Goal: Task Accomplishment & Management: Use online tool/utility

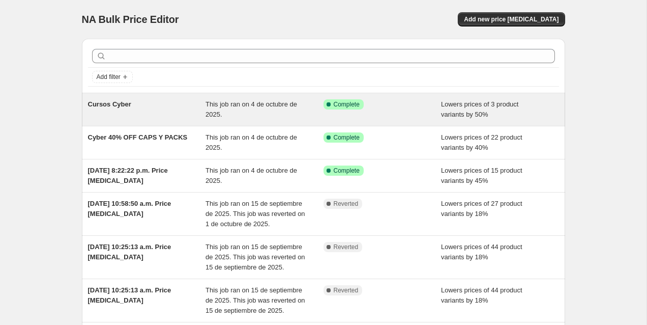
click at [165, 103] on div "Cursos Cyber" at bounding box center [147, 109] width 118 height 20
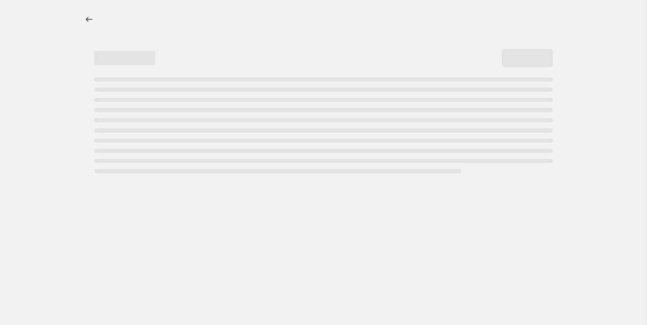
select select "percentage"
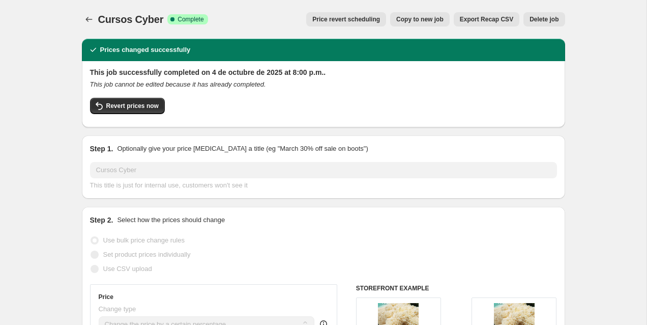
click at [337, 22] on span "Price revert scheduling" at bounding box center [346, 19] width 68 height 8
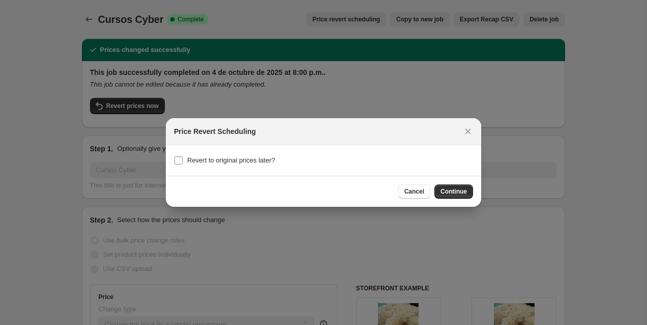
click at [226, 165] on span "Revert to original prices later?" at bounding box center [231, 160] width 88 height 10
click at [183, 164] on input "Revert to original prices later?" at bounding box center [179, 160] width 8 height 8
checkbox input "true"
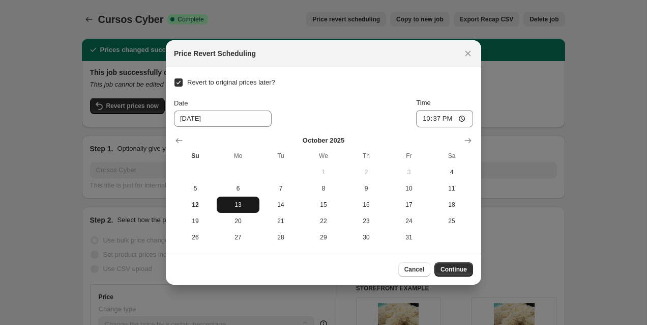
click at [248, 206] on span "13" at bounding box center [238, 204] width 35 height 8
click at [422, 119] on input "22:37" at bounding box center [444, 118] width 57 height 17
type input "08:00"
click at [463, 272] on span "Continue" at bounding box center [454, 269] width 26 height 8
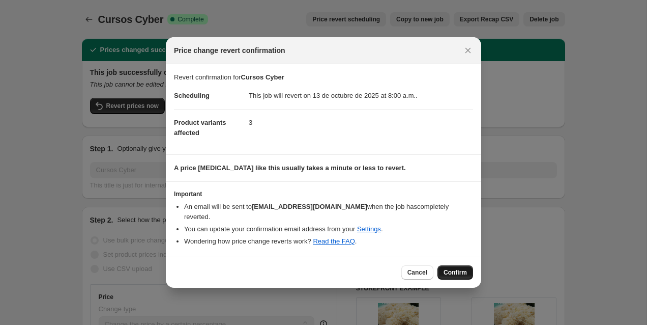
click at [454, 265] on button "Confirm" at bounding box center [456, 272] width 36 height 14
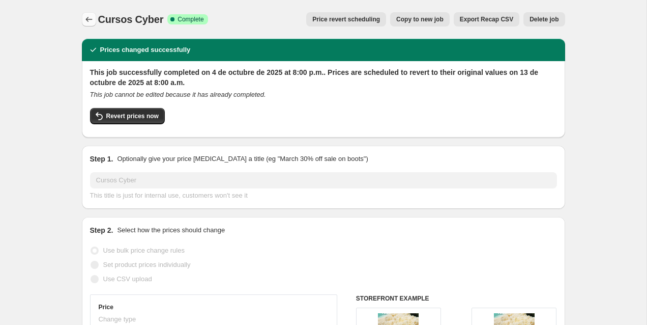
click at [87, 20] on icon "Price change jobs" at bounding box center [89, 19] width 10 height 10
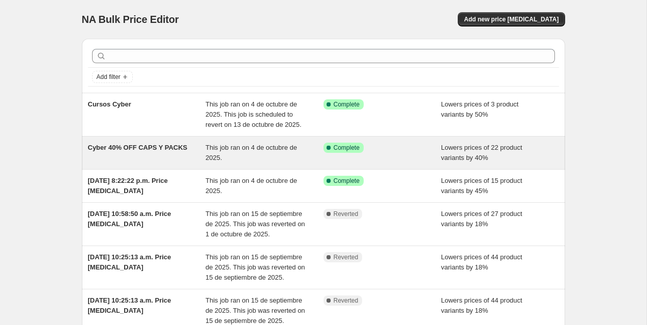
click at [166, 155] on div "Cyber 40% OFF CAPS Y PACKS" at bounding box center [147, 152] width 118 height 20
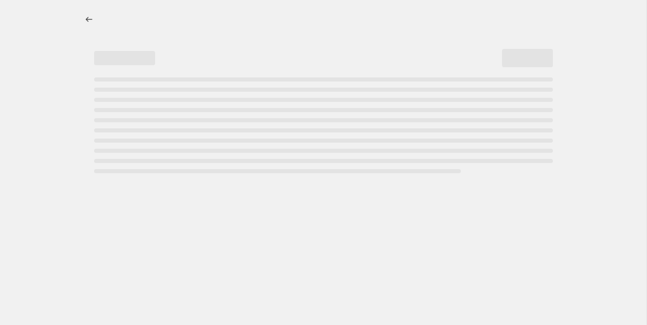
select select "percentage"
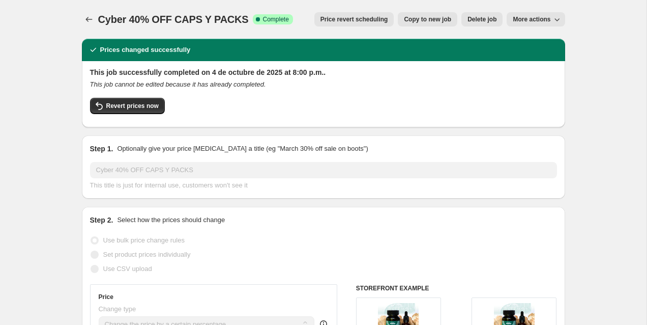
click at [334, 16] on span "Price revert scheduling" at bounding box center [355, 19] width 68 height 8
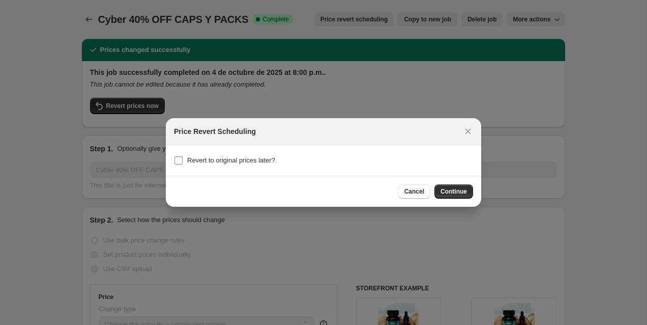
click at [220, 159] on span "Revert to original prices later?" at bounding box center [231, 160] width 88 height 8
click at [183, 159] on input "Revert to original prices later?" at bounding box center [179, 160] width 8 height 8
checkbox input "true"
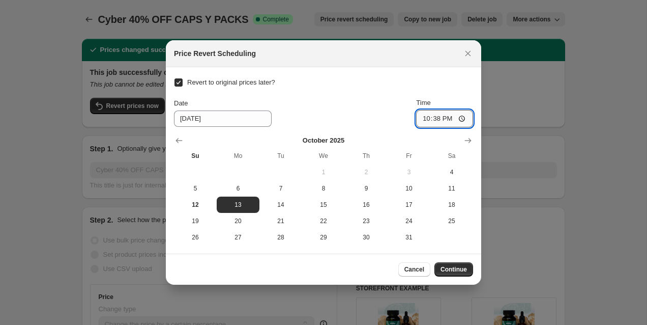
click at [419, 117] on input "22:38" at bounding box center [444, 118] width 57 height 17
click at [429, 120] on input "20:38" at bounding box center [444, 118] width 57 height 17
type input "08:00"
click at [464, 271] on span "Continue" at bounding box center [454, 269] width 26 height 8
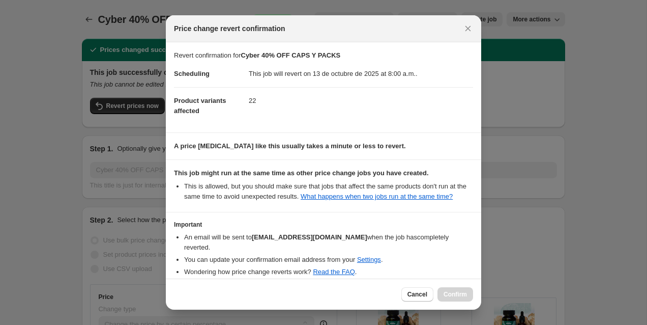
scroll to position [50, 0]
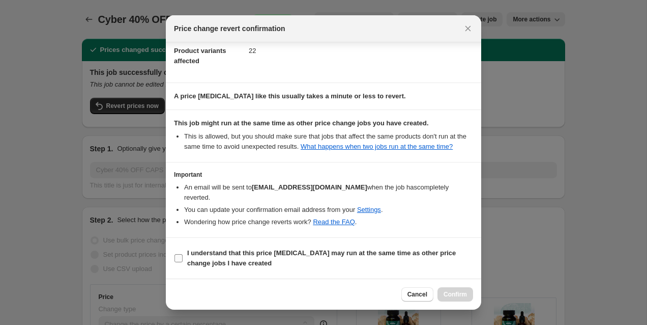
click at [258, 255] on b "I understand that this price [MEDICAL_DATA] may run at the same time as other p…" at bounding box center [321, 258] width 269 height 18
click at [183, 255] on input "I understand that this price [MEDICAL_DATA] may run at the same time as other p…" at bounding box center [179, 258] width 8 height 8
checkbox input "true"
click at [466, 290] on button "Confirm" at bounding box center [456, 294] width 36 height 14
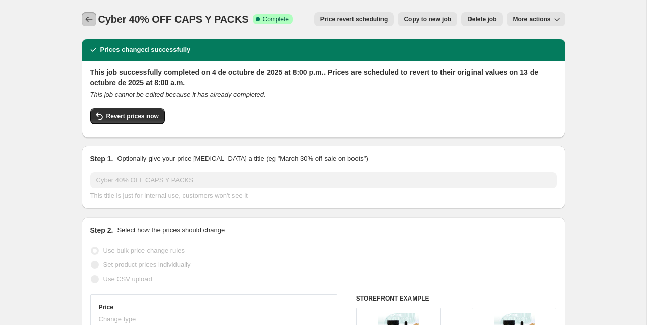
click at [91, 17] on icon "Price change jobs" at bounding box center [89, 19] width 10 height 10
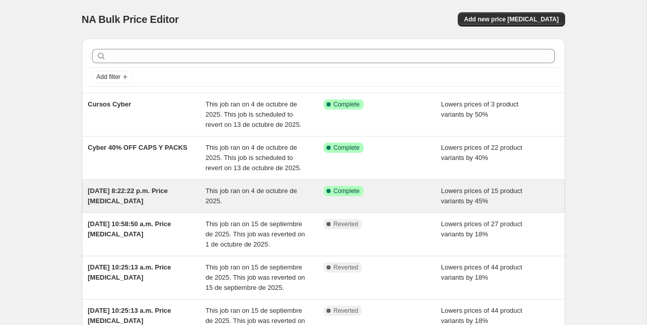
click at [151, 184] on div "[DATE] 8:22:22 p.m. Price [MEDICAL_DATA] This job ran on 4 de octubre de 2025. …" at bounding box center [323, 196] width 483 height 33
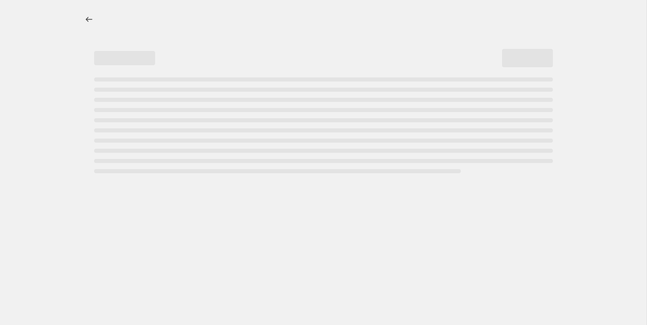
select select "percentage"
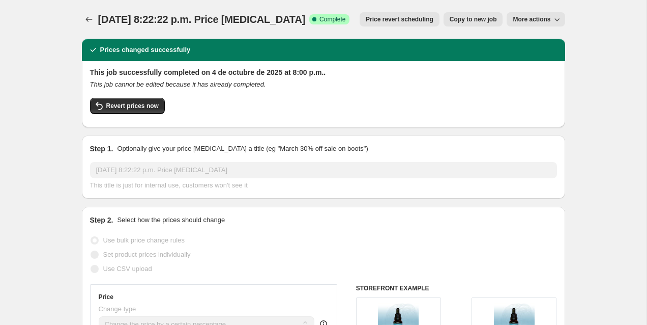
click at [412, 20] on span "Price revert scheduling" at bounding box center [400, 19] width 68 height 8
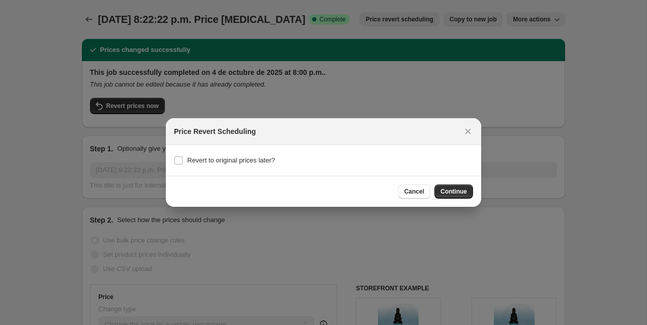
click at [199, 169] on section "Revert to original prices later?" at bounding box center [323, 160] width 315 height 31
click at [199, 165] on label "Revert to original prices later?" at bounding box center [224, 160] width 101 height 14
click at [183, 164] on input "Revert to original prices later?" at bounding box center [179, 160] width 8 height 8
checkbox input "true"
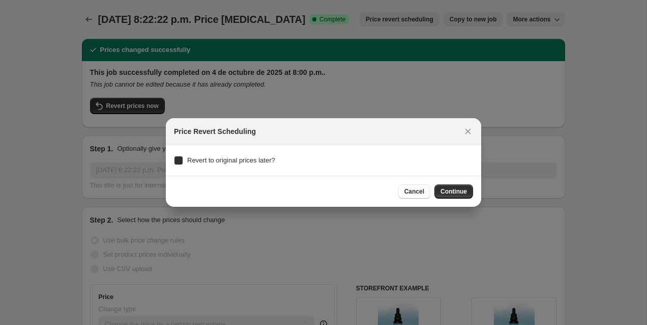
checkbox input "true"
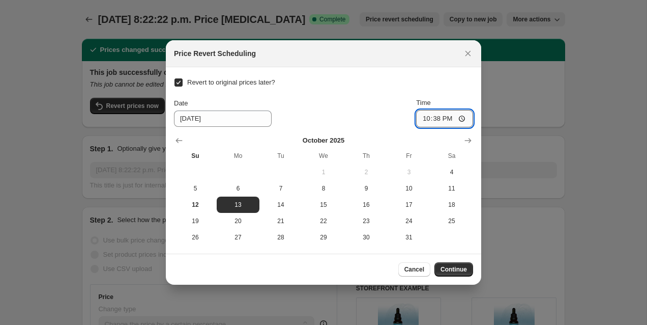
click at [419, 119] on input "22:38" at bounding box center [444, 118] width 57 height 17
type input "08:00"
click at [459, 261] on div "Cancel Continue" at bounding box center [323, 268] width 315 height 31
click at [459, 268] on span "Continue" at bounding box center [454, 269] width 26 height 8
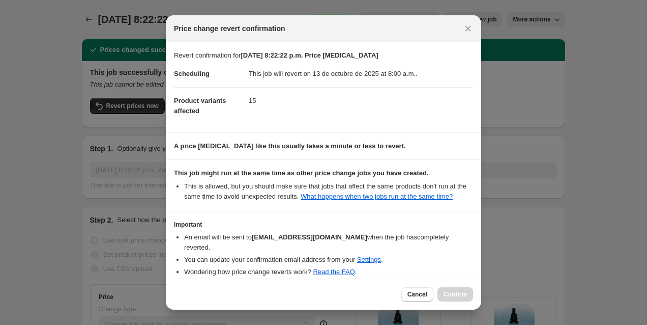
scroll to position [50, 0]
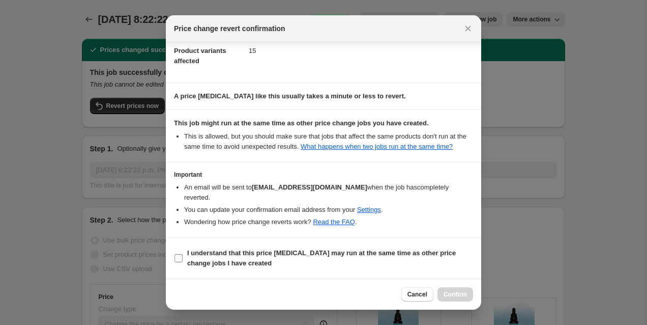
click at [243, 260] on b "I understand that this price [MEDICAL_DATA] may run at the same time as other p…" at bounding box center [321, 258] width 269 height 18
click at [183, 260] on input "I understand that this price [MEDICAL_DATA] may run at the same time as other p…" at bounding box center [179, 258] width 8 height 8
checkbox input "true"
click at [451, 296] on span "Confirm" at bounding box center [455, 294] width 23 height 8
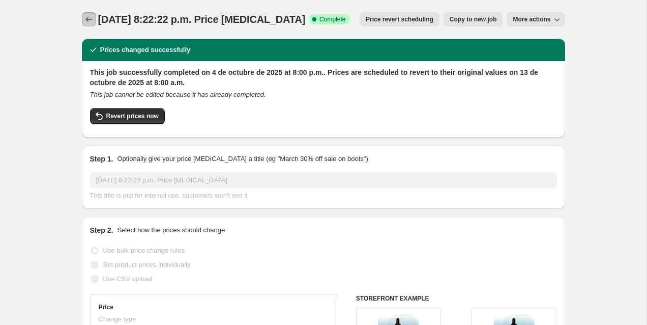
click at [91, 18] on icon "Price change jobs" at bounding box center [89, 19] width 10 height 10
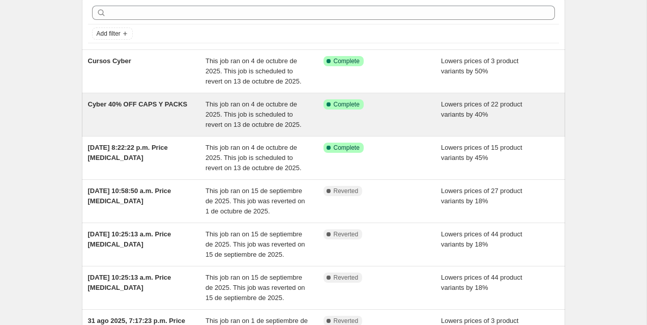
scroll to position [44, 0]
